Goal: Information Seeking & Learning: Understand process/instructions

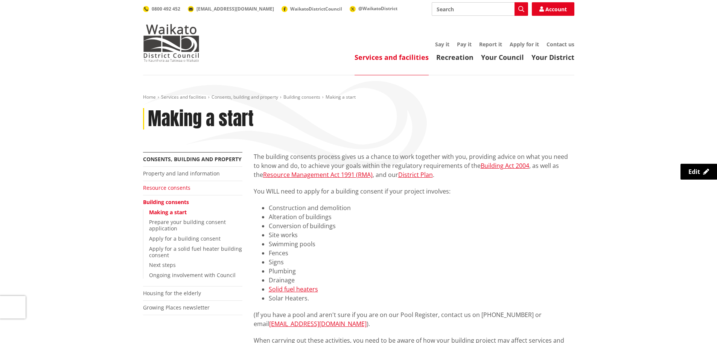
click at [177, 187] on link "Resource consents" at bounding box center [166, 187] width 47 height 7
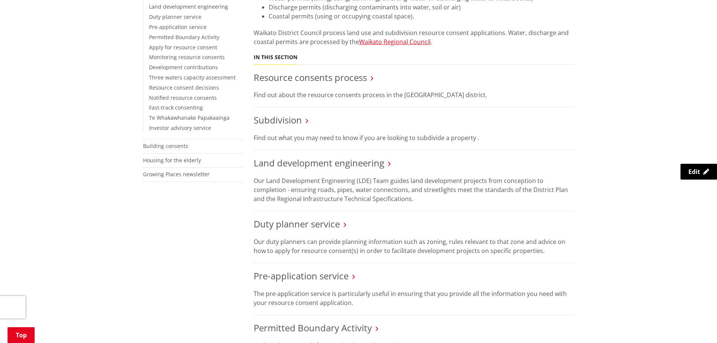
scroll to position [226, 0]
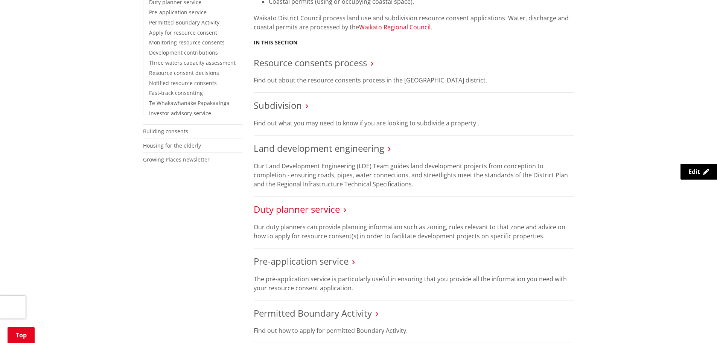
click at [303, 210] on link "Duty planner service" at bounding box center [297, 209] width 86 height 12
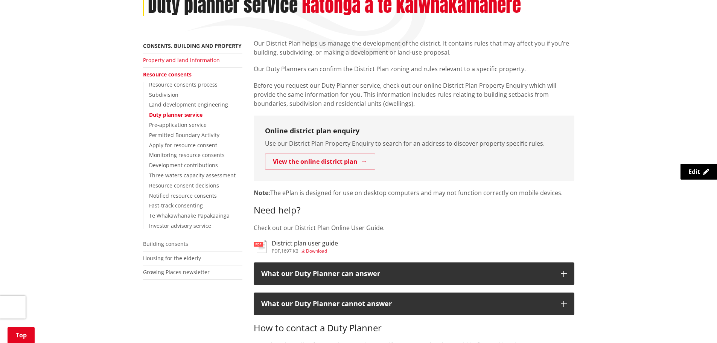
scroll to position [113, 0]
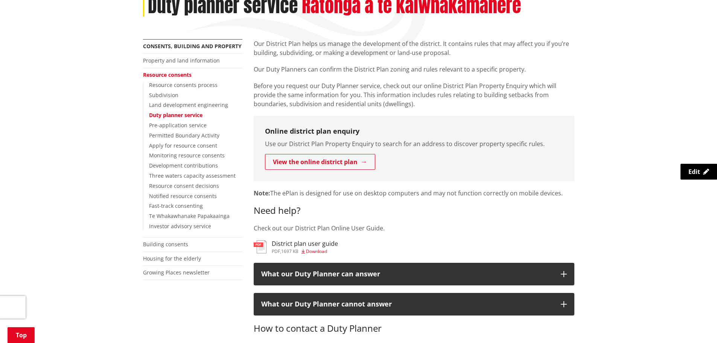
click at [168, 73] on link "Resource consents" at bounding box center [167, 74] width 49 height 7
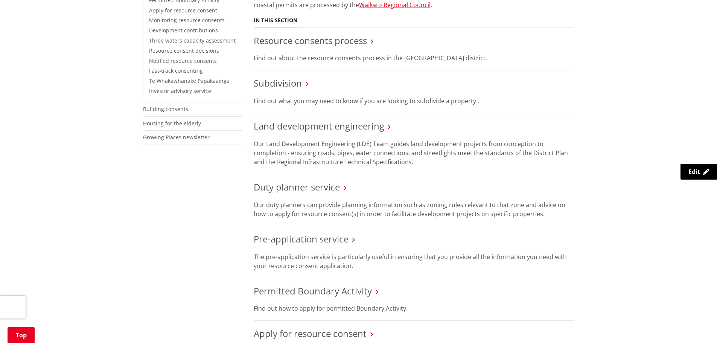
scroll to position [264, 0]
